Goal: Information Seeking & Learning: Learn about a topic

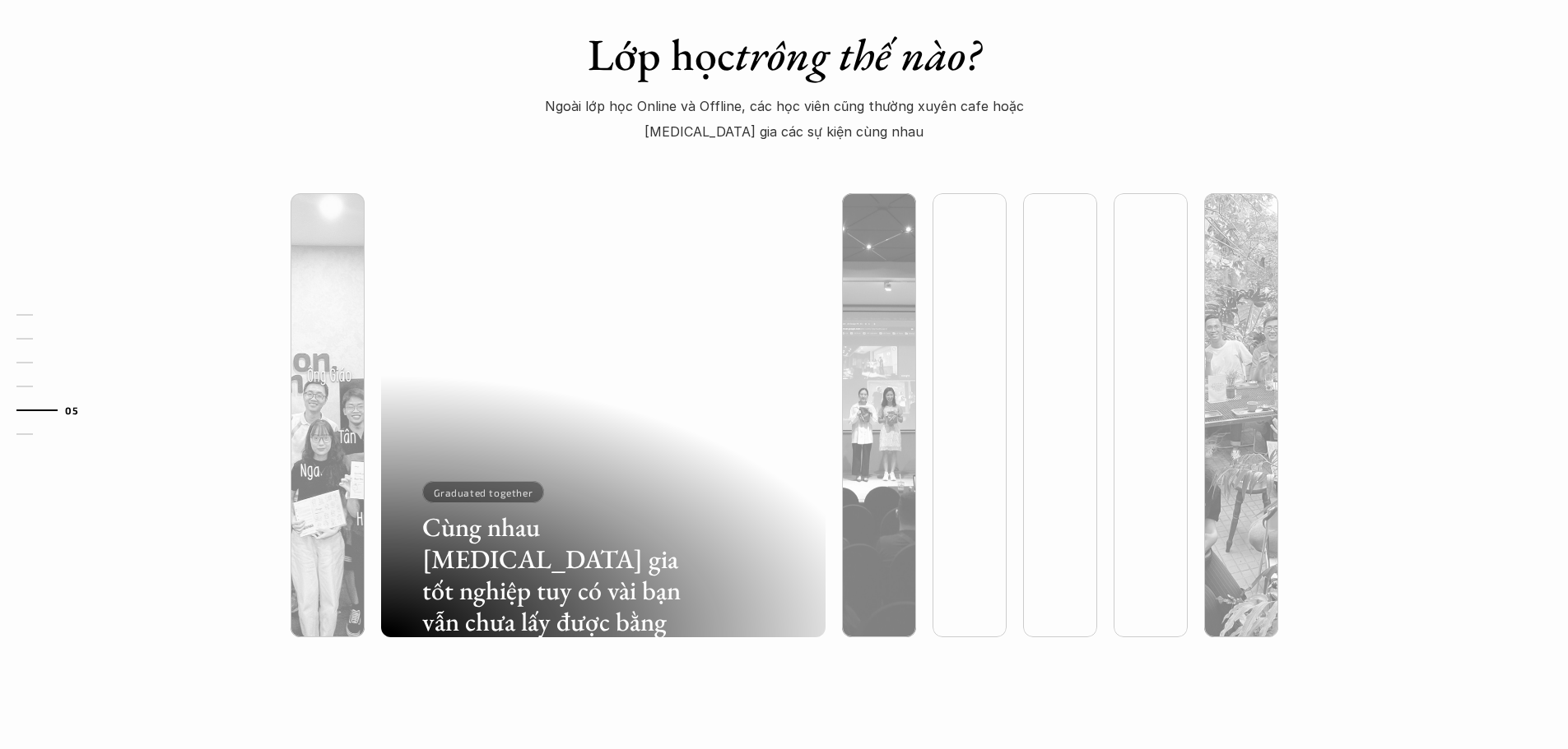
scroll to position [4277, 0]
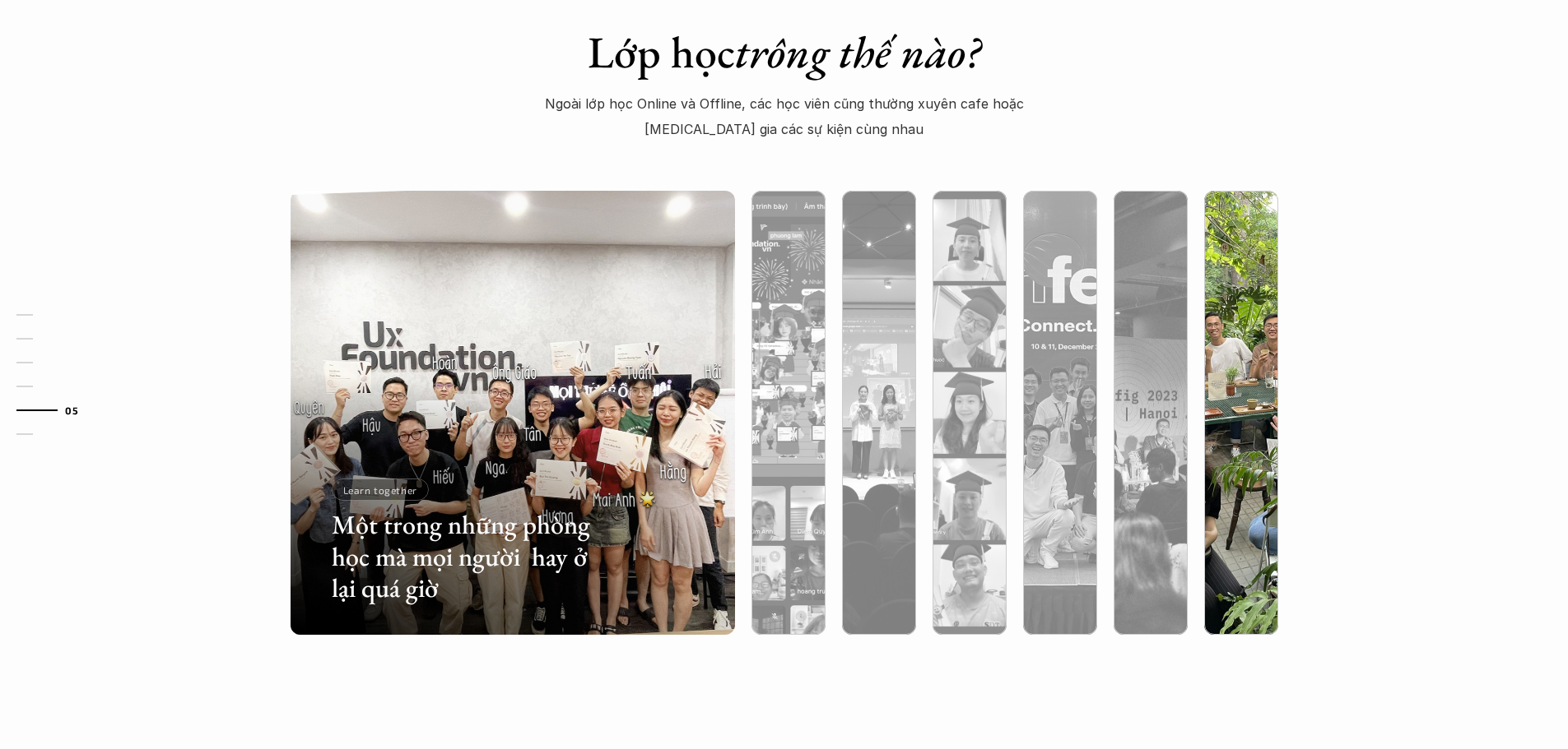
click at [1251, 465] on div at bounding box center [1241, 501] width 74 height 268
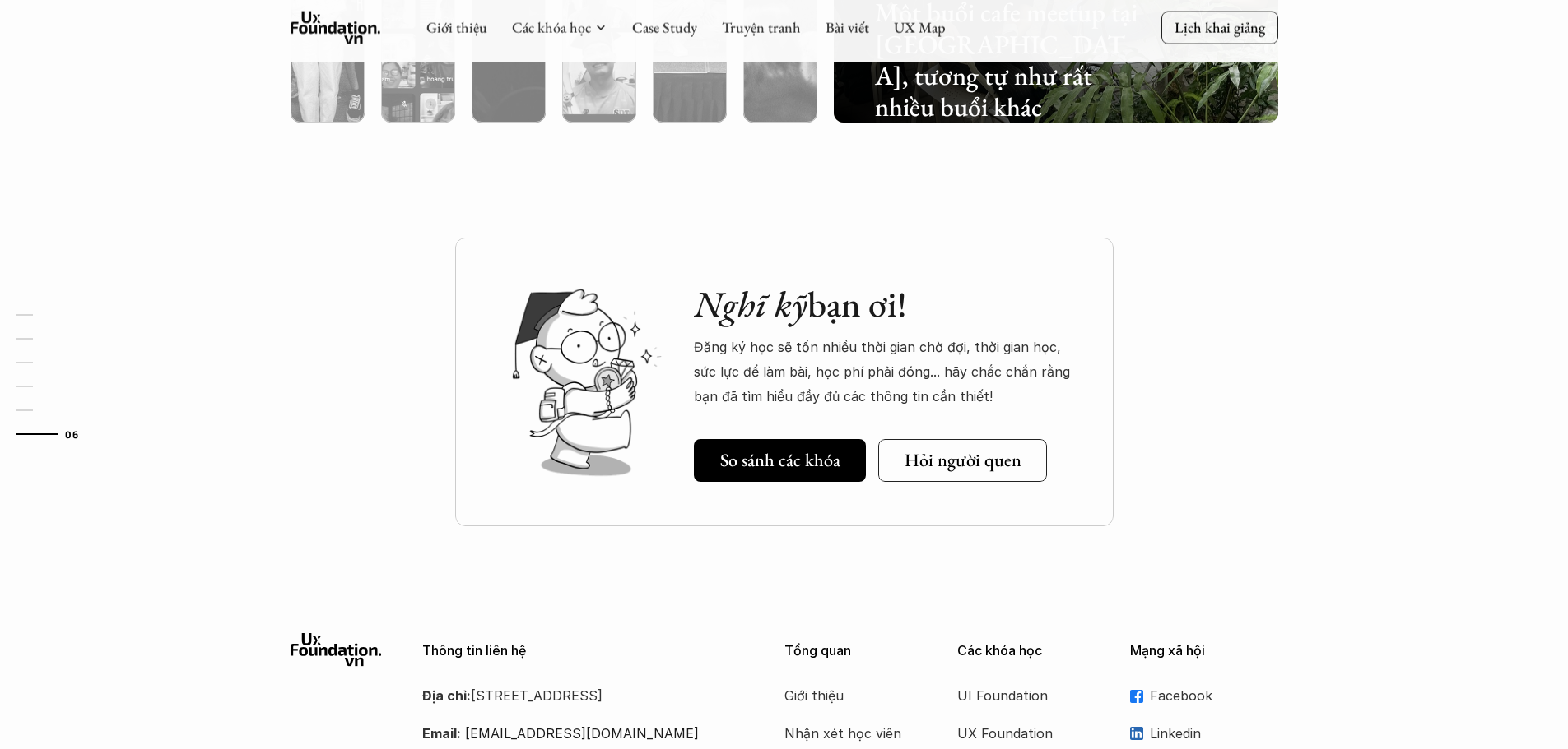
scroll to position [4675, 0]
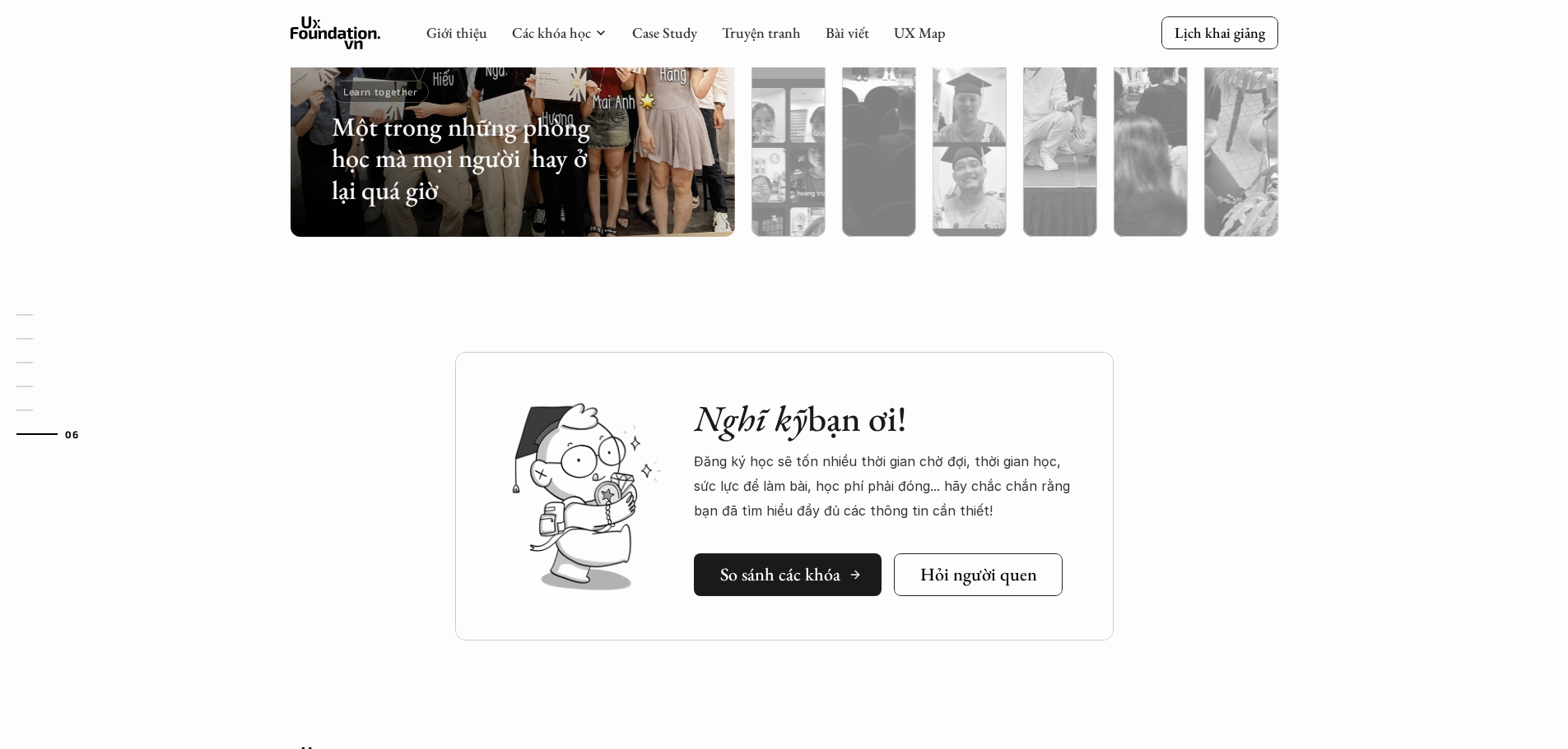
click at [792, 588] on link "So sánh các khóa" at bounding box center [787, 575] width 188 height 43
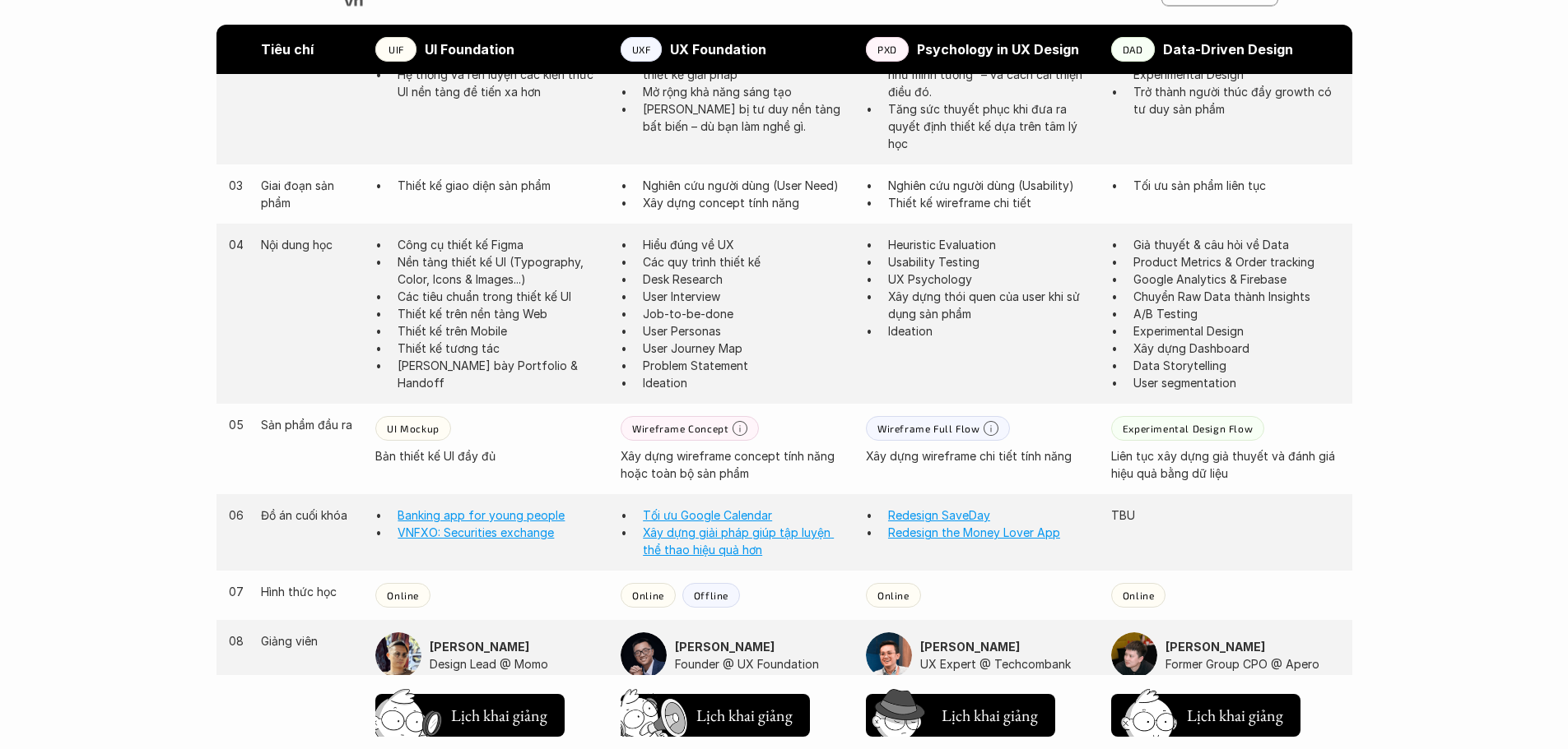
scroll to position [1097, 0]
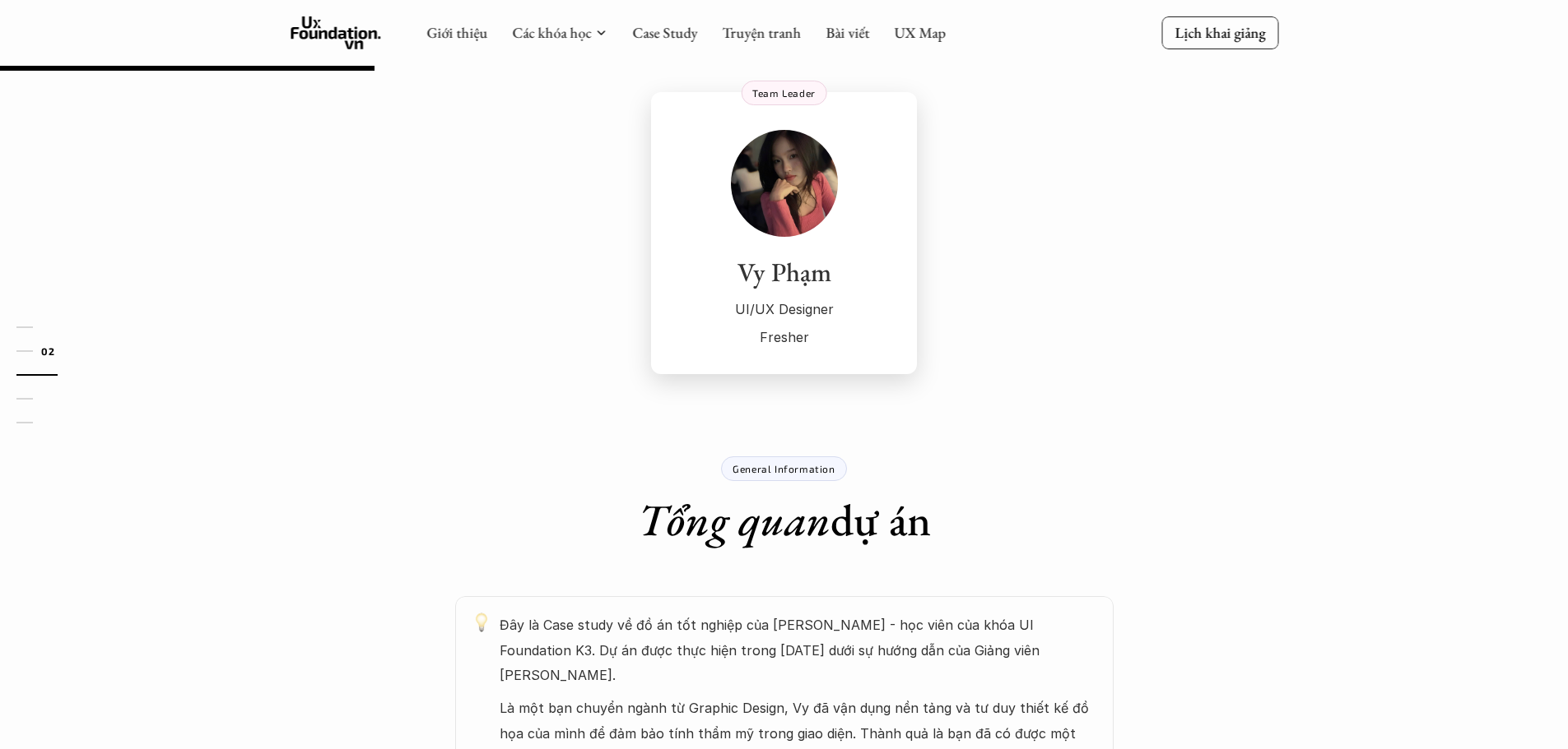
scroll to position [55, 0]
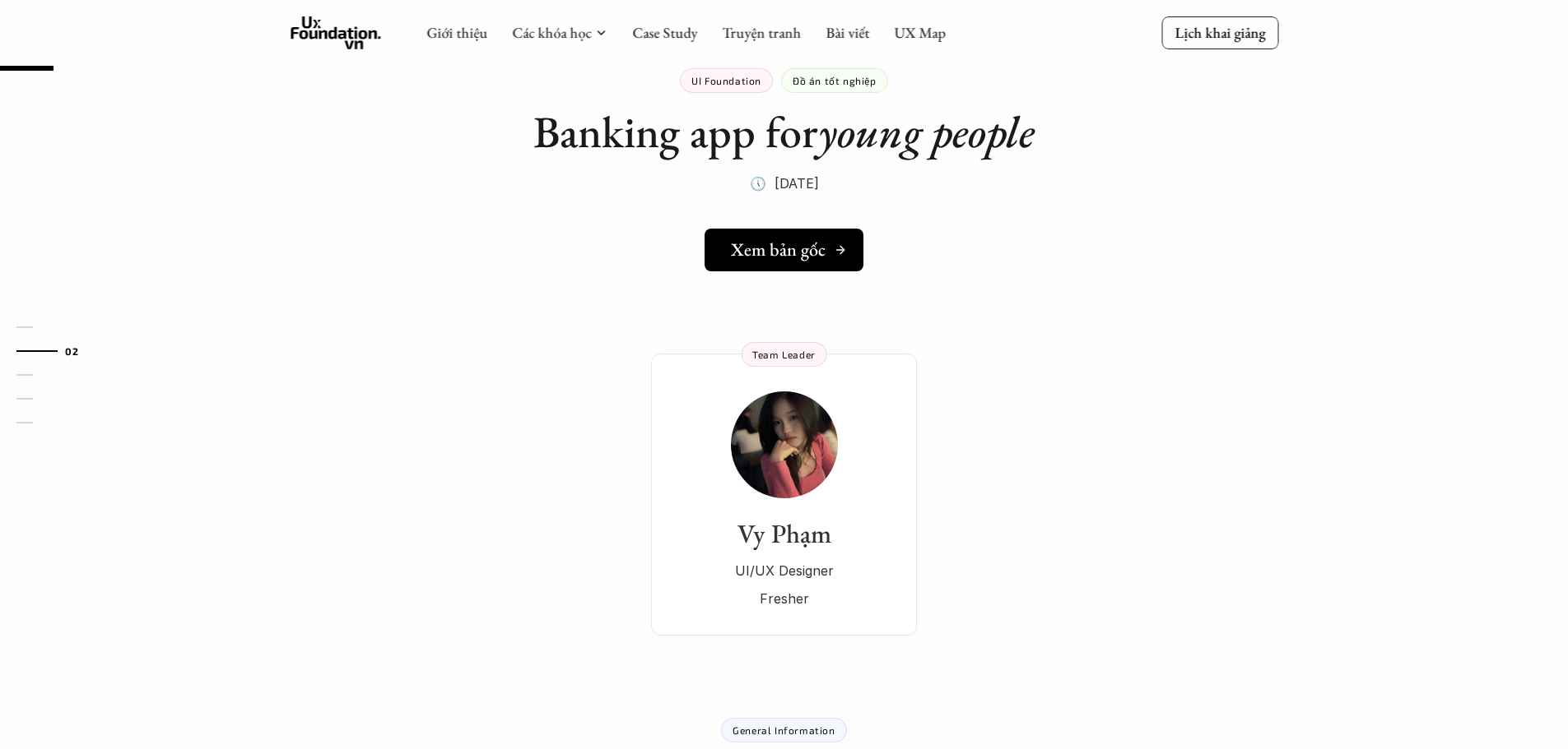
click at [778, 243] on h5 "Xem bản gốc" at bounding box center [778, 249] width 94 height 21
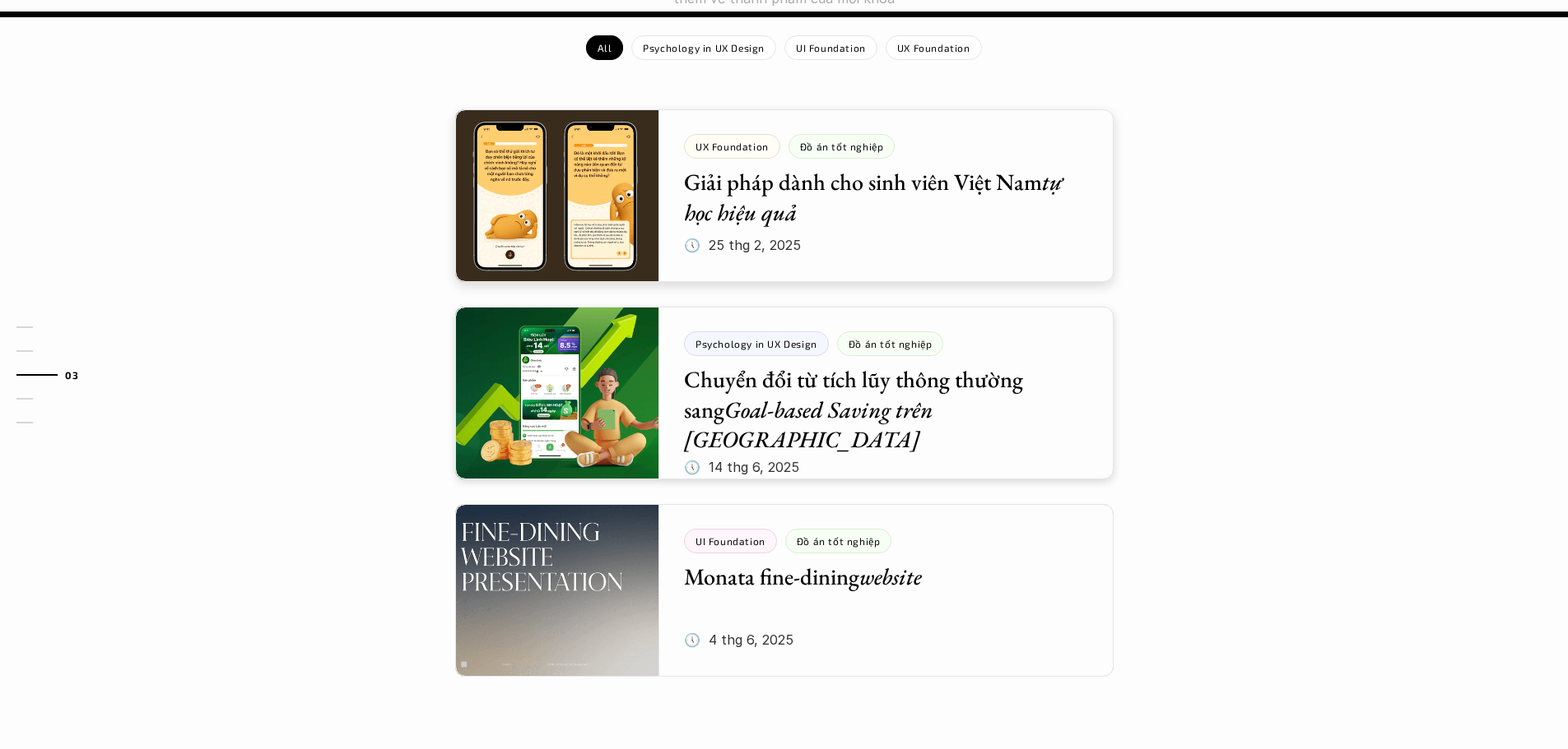
scroll to position [1590, 0]
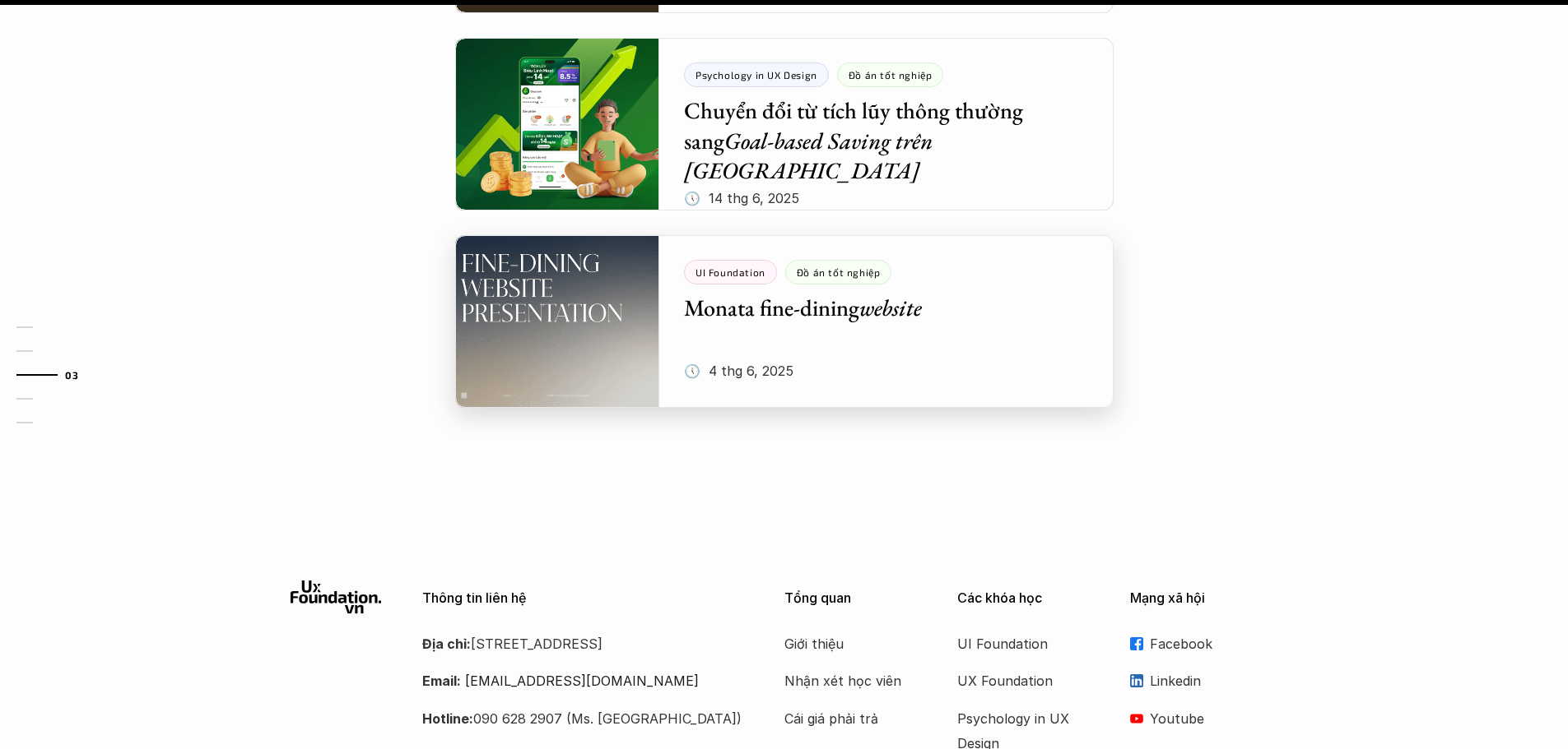
click at [795, 293] on div at bounding box center [784, 321] width 659 height 173
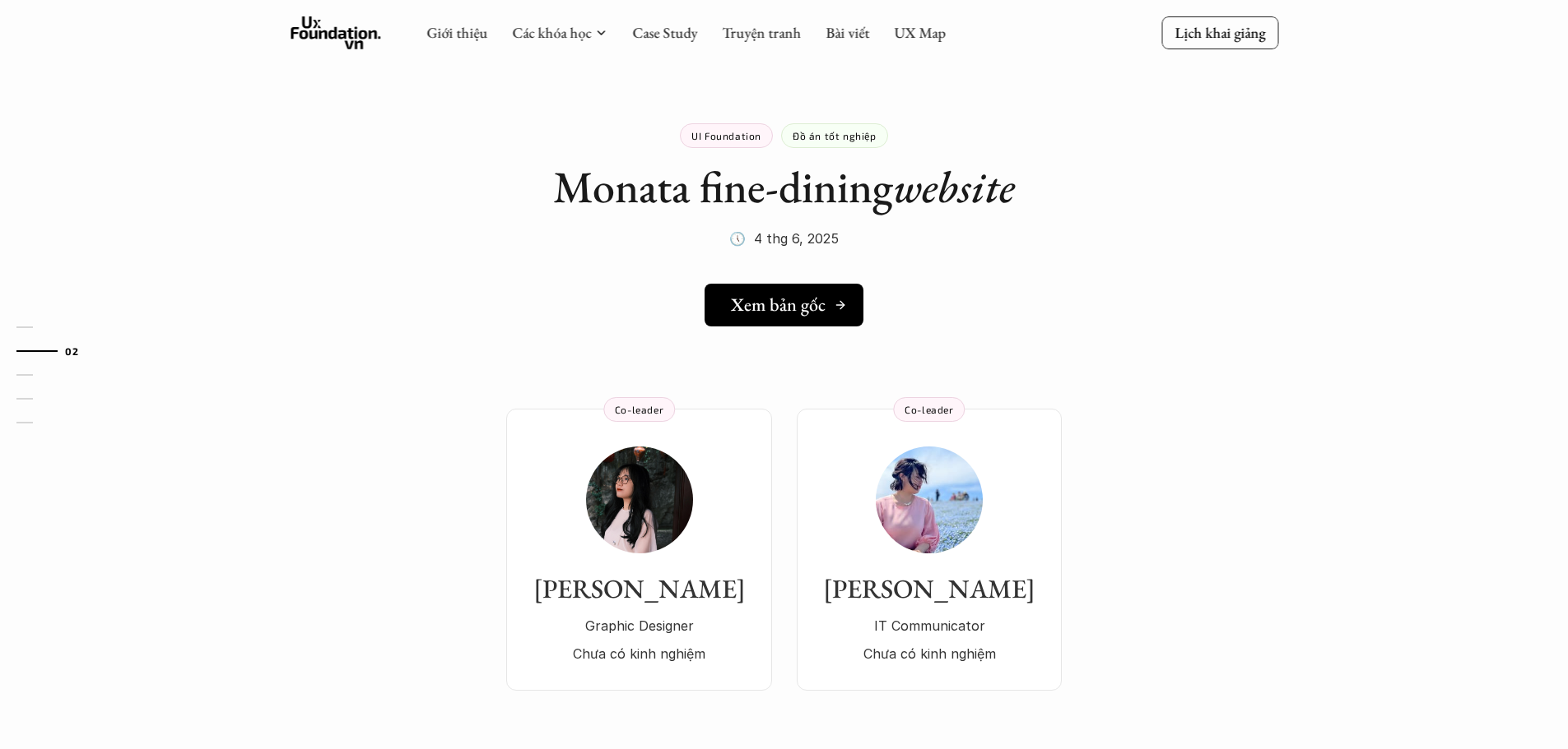
click at [751, 305] on h5 "Xem bản gốc" at bounding box center [778, 305] width 94 height 21
